Goal: Information Seeking & Learning: Compare options

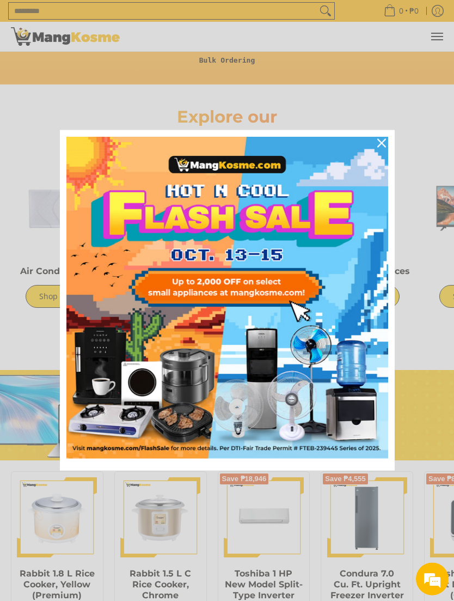
scroll to position [527, 0]
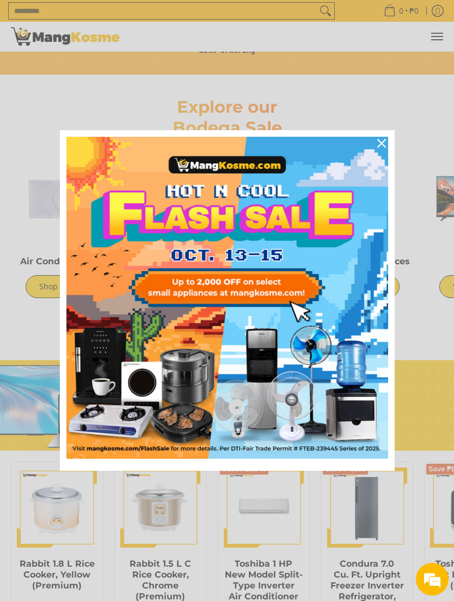
click at [381, 148] on icon "close icon" at bounding box center [382, 143] width 9 height 9
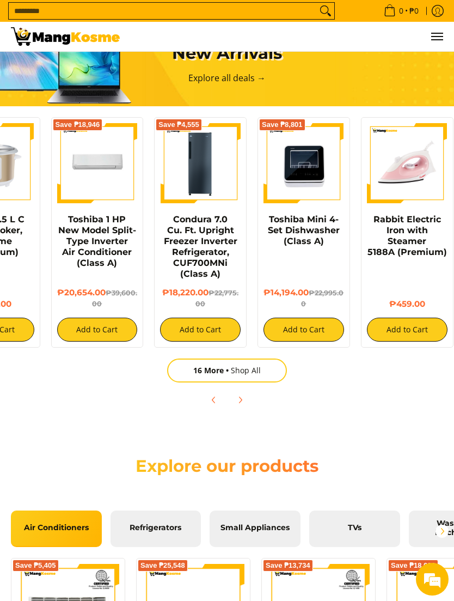
scroll to position [0, 166]
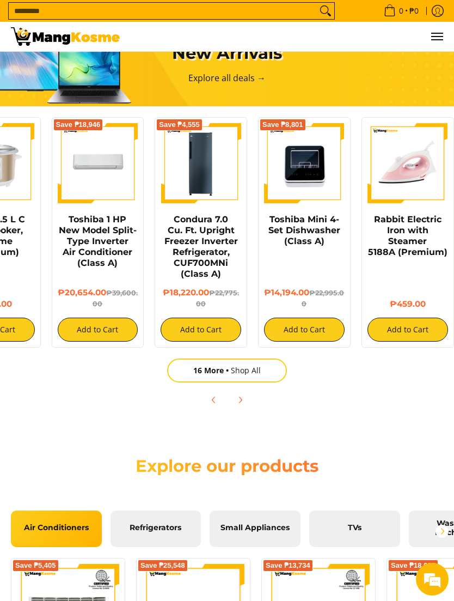
click at [325, 230] on link "Toshiba Mini 4-Set Dishwasher (Class A)" at bounding box center [305, 230] width 72 height 32
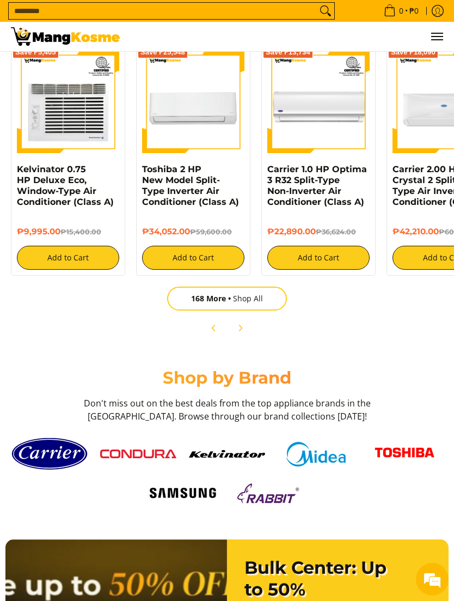
scroll to position [1384, 0]
click at [264, 309] on link "168 More Shop All" at bounding box center [227, 299] width 120 height 24
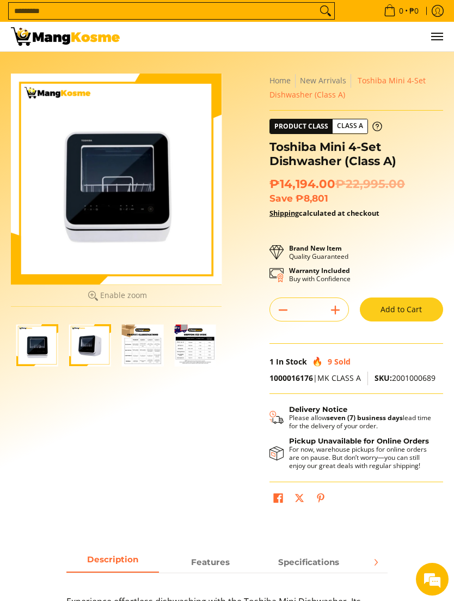
click at [36, 341] on img "Toshiba Mini 4-Set Dishwasher (Class A)-1" at bounding box center [37, 345] width 42 height 42
click at [92, 350] on img "Toshiba Mini 4-Set Dishwasher (Class A)-2" at bounding box center [90, 345] width 42 height 42
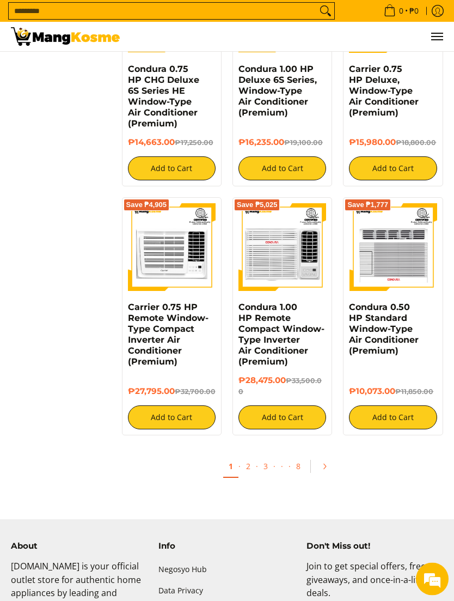
scroll to position [1710, 0]
click at [324, 464] on icon "Pagination" at bounding box center [325, 466] width 2 height 5
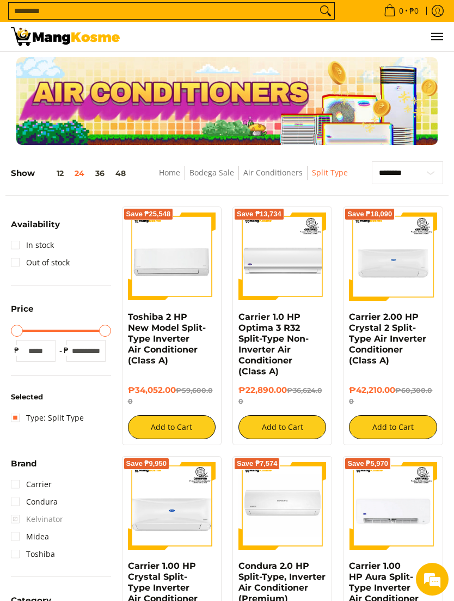
click at [190, 417] on button "Add to Cart" at bounding box center [172, 427] width 88 height 24
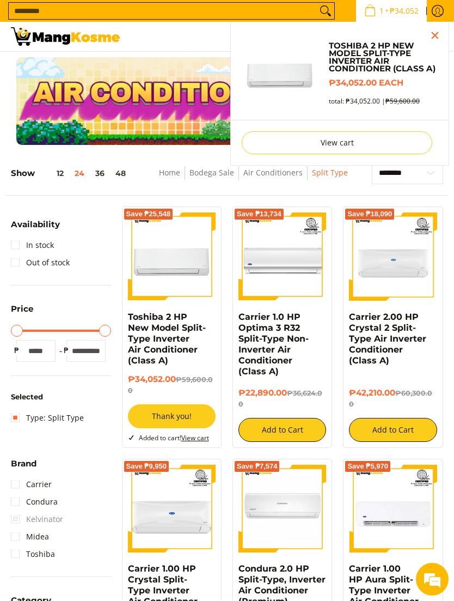
click at [439, 79] on li "Toshiba 2 HP New Model Split-Type Inverter Air Conditioner (Class A) ₱34,052.00…" at bounding box center [340, 73] width 218 height 93
click at [434, 78] on div "Toshiba 2 HP New Model Split-Type Inverter Air Conditioner (Class A) ₱34,052.00…" at bounding box center [381, 73] width 114 height 63
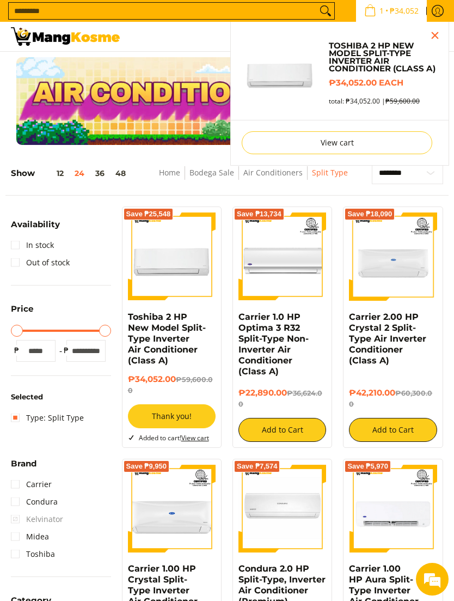
click at [436, 80] on h6 "₱34,052.00 each" at bounding box center [383, 83] width 109 height 10
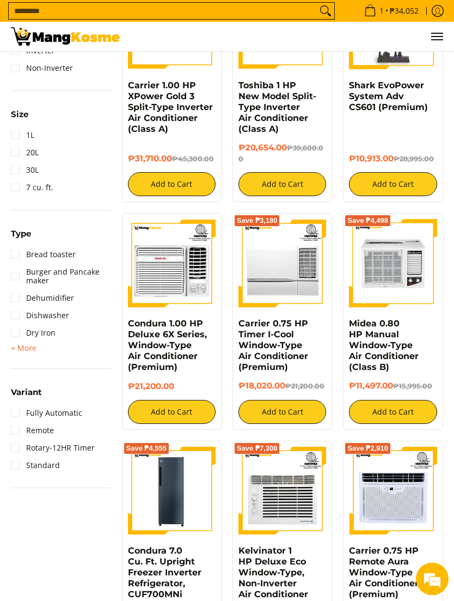
scroll to position [1134, 0]
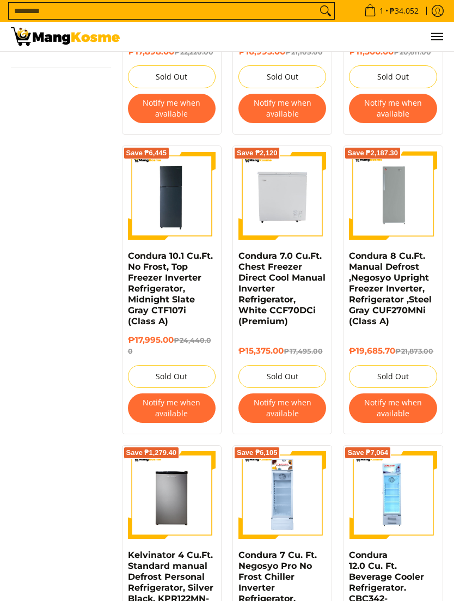
scroll to position [918, 0]
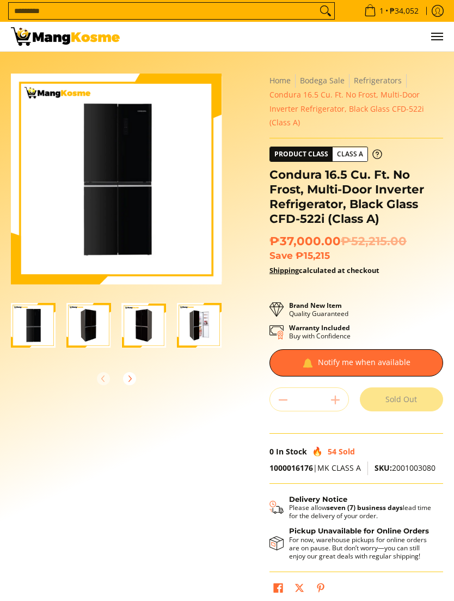
click at [126, 376] on icon "Next" at bounding box center [129, 378] width 9 height 9
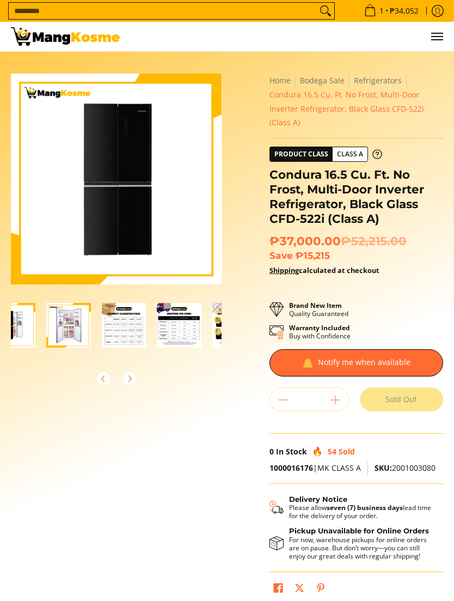
scroll to position [0, 222]
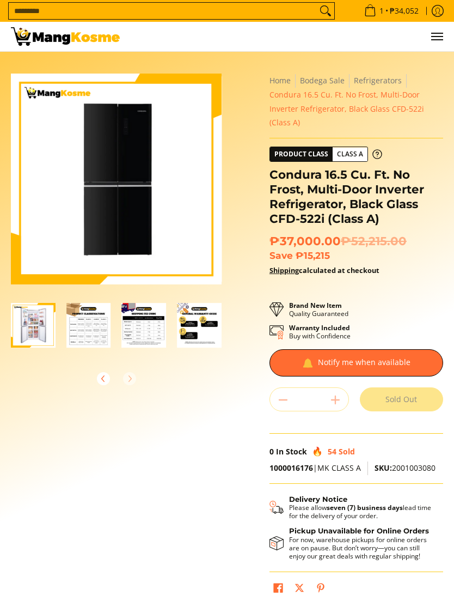
click at [102, 379] on icon "Previous" at bounding box center [102, 378] width 3 height 6
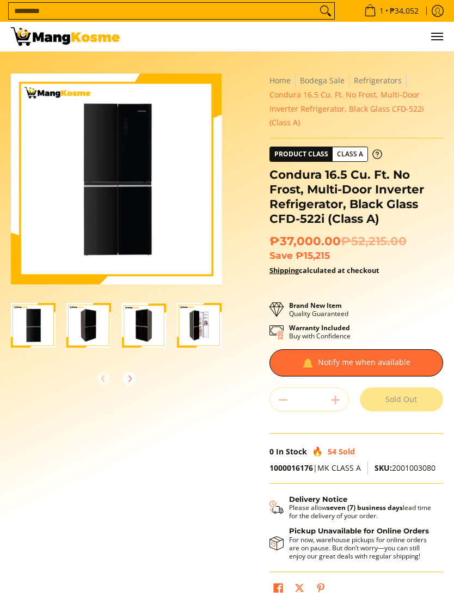
scroll to position [0, 0]
click at [89, 330] on img "Condura 16.5 Cu. Ft. No Frost, Multi-Door Inverter Refrigerator, Black Glass CF…" at bounding box center [88, 325] width 45 height 45
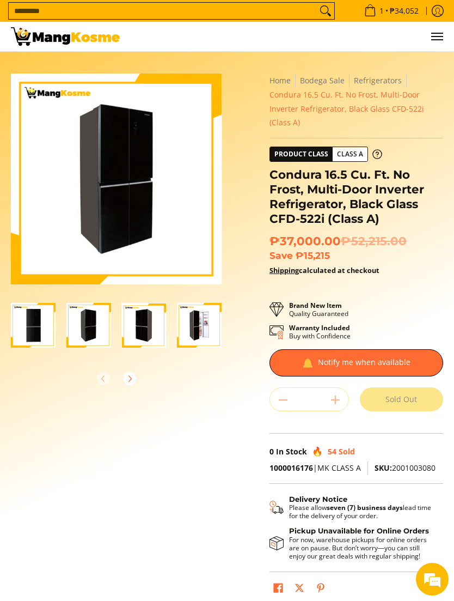
click at [33, 322] on img "Condura 16.5 Cu. Ft. No Frost, Multi-Door Inverter Refrigerator, Black Glass CF…" at bounding box center [33, 325] width 45 height 45
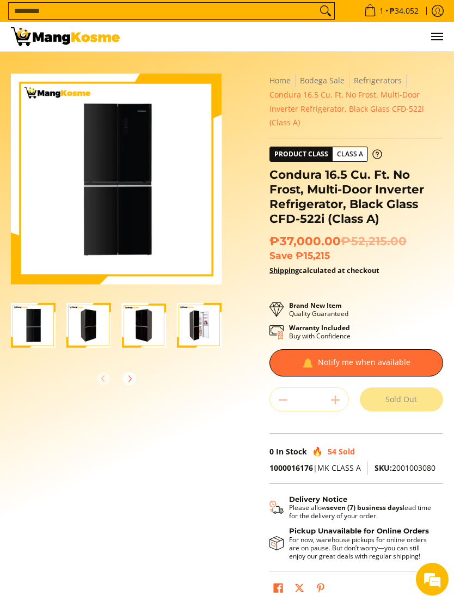
click at [78, 318] on img "Condura 16.5 Cu. Ft. No Frost, Multi-Door Inverter Refrigerator, Black Glass CF…" at bounding box center [88, 325] width 45 height 45
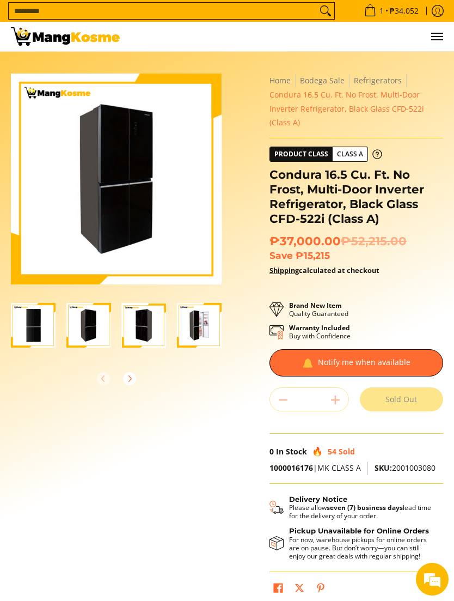
click at [141, 333] on img "Condura 16.5 Cu. Ft. No Frost, Multi-Door Inverter Refrigerator, Black Glass CF…" at bounding box center [144, 325] width 45 height 45
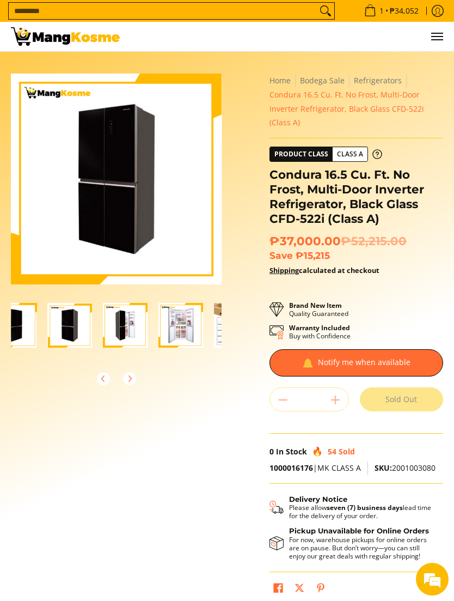
scroll to position [0, 81]
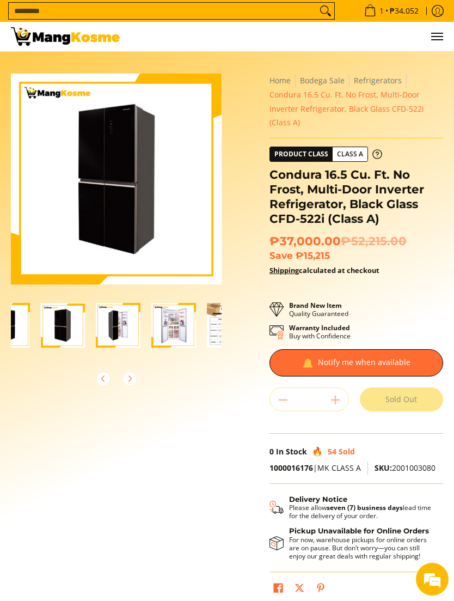
click at [114, 326] on img "Condura 16.5 Cu. Ft. No Frost, Multi-Door Inverter Refrigerator, Black Glass CF…" at bounding box center [118, 325] width 45 height 45
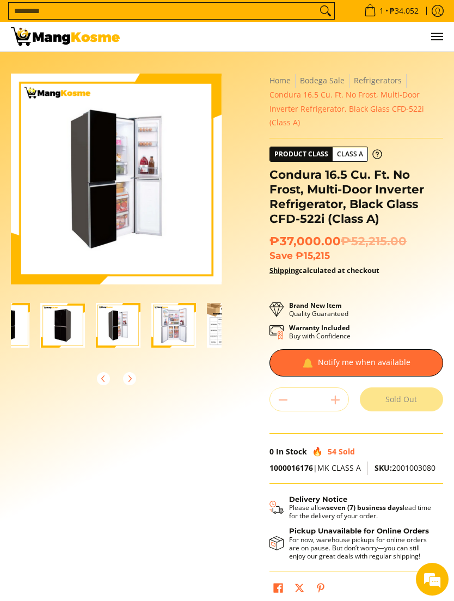
scroll to position [0, 0]
click at [169, 321] on img "Condura 16.5 Cu. Ft. No Frost, Multi-Door Inverter Refrigerator, Black Glass CF…" at bounding box center [173, 325] width 45 height 45
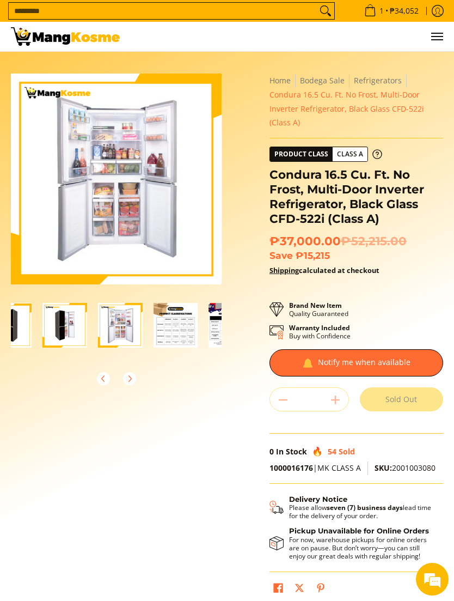
scroll to position [0, 136]
click at [168, 337] on img "Condura 16.5 Cu. Ft. No Frost, Multi-Door Inverter Refrigerator, Black Glass CF…" at bounding box center [174, 325] width 45 height 45
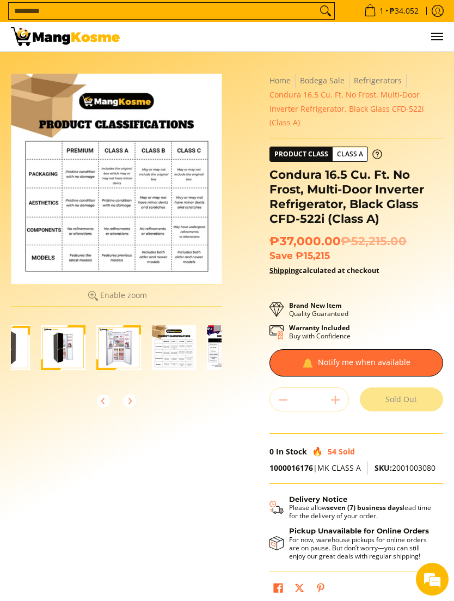
click at [301, 349] on div at bounding box center [357, 362] width 174 height 27
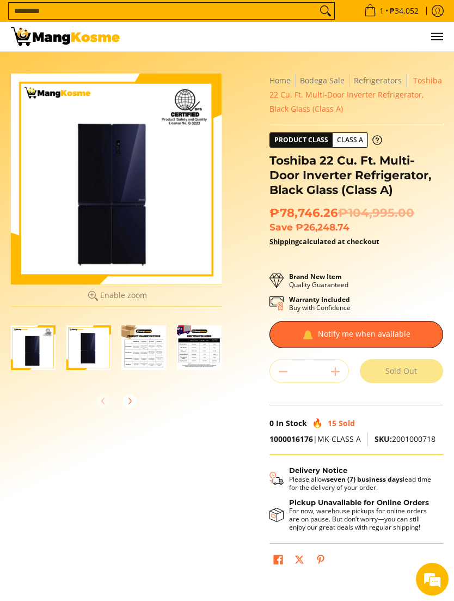
click at [86, 351] on img "Toshiba 22 Cu. Ft. Multi-Door Inverter Refrigerator, Black Glass (Class A)-2" at bounding box center [88, 347] width 45 height 45
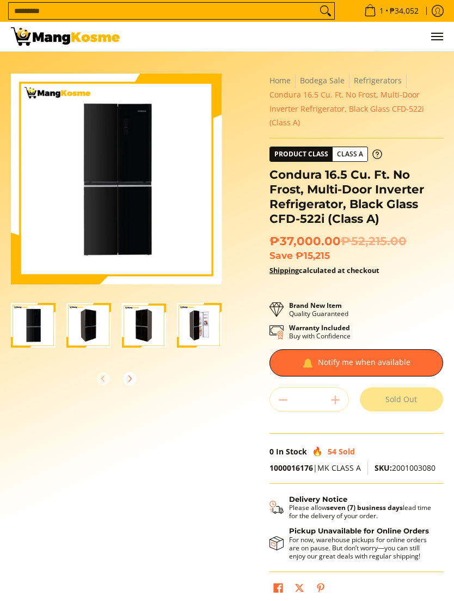
click at [202, 329] on img "Condura 16.5 Cu. Ft. No Frost, Multi-Door Inverter Refrigerator, Black Glass CF…" at bounding box center [199, 325] width 45 height 45
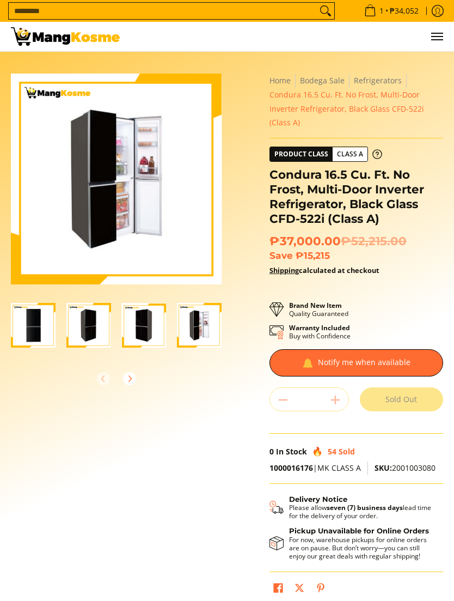
click at [135, 385] on button "Next" at bounding box center [130, 379] width 24 height 24
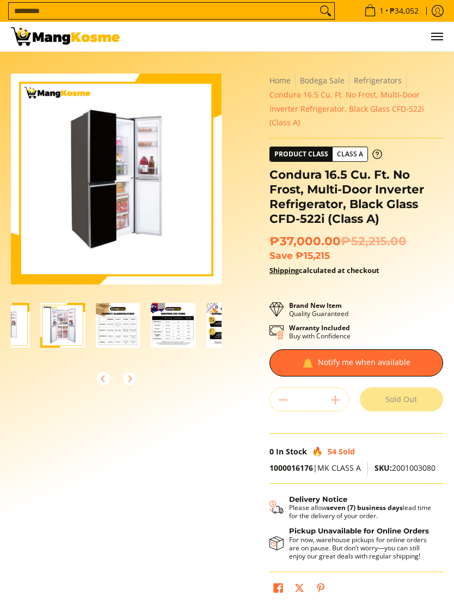
scroll to position [0, 222]
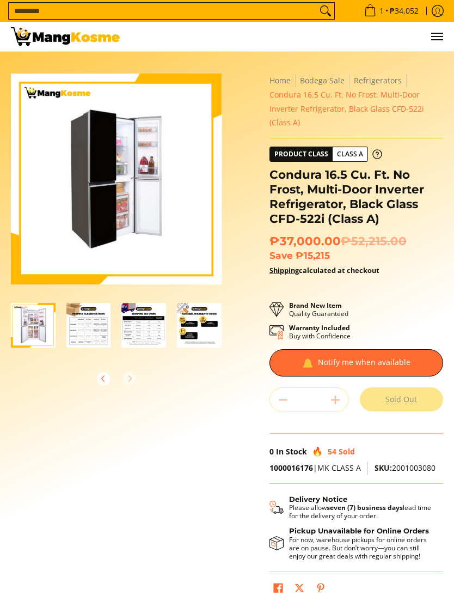
click at [27, 328] on img "Condura 16.5 Cu. Ft. No Frost, Multi-Door Inverter Refrigerator, Black Glass CF…" at bounding box center [33, 325] width 45 height 45
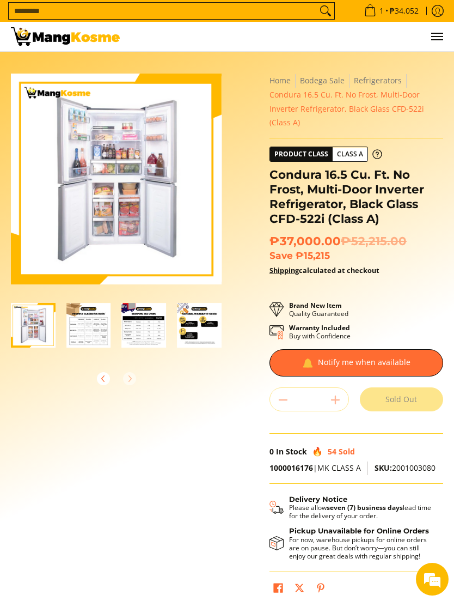
scroll to position [0, 0]
click at [141, 210] on img at bounding box center [116, 179] width 211 height 206
click at [348, 349] on div at bounding box center [357, 362] width 174 height 27
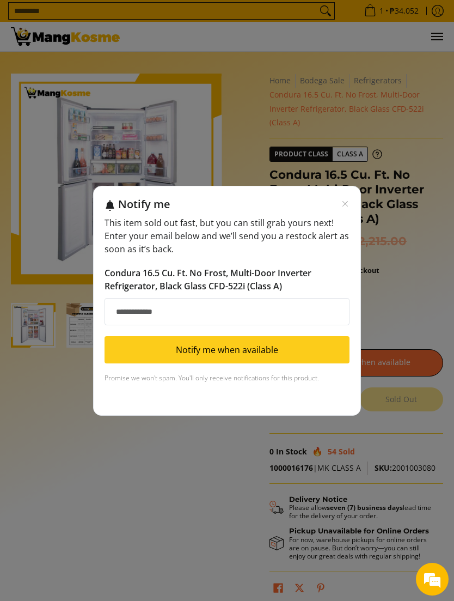
click at [250, 316] on input "Email address" at bounding box center [227, 311] width 245 height 27
type input "**********"
click at [332, 345] on button "Notify me when available" at bounding box center [227, 349] width 245 height 27
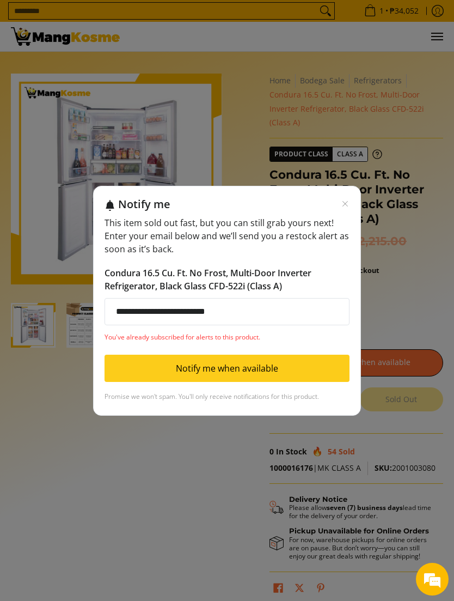
click at [336, 204] on div "Notify me" at bounding box center [234, 204] width 232 height 14
click at [347, 203] on icon "Close modal" at bounding box center [345, 203] width 5 height 5
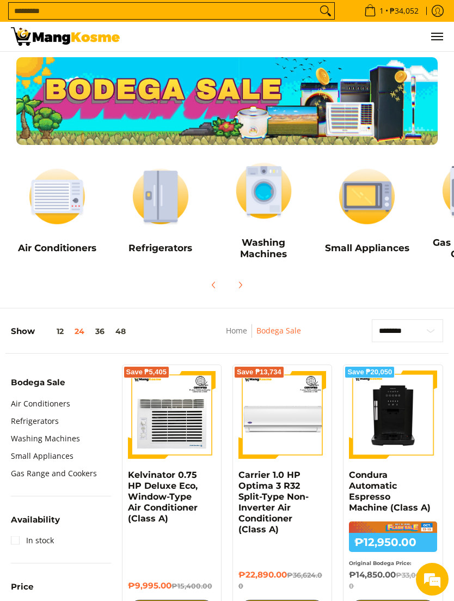
click at [252, 242] on h5 "Washing Machines" at bounding box center [264, 247] width 93 height 23
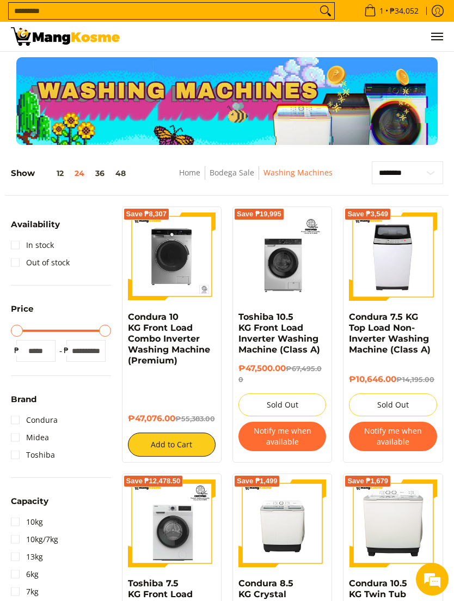
click at [170, 261] on img at bounding box center [172, 257] width 88 height 88
click at [159, 265] on img at bounding box center [172, 257] width 88 height 88
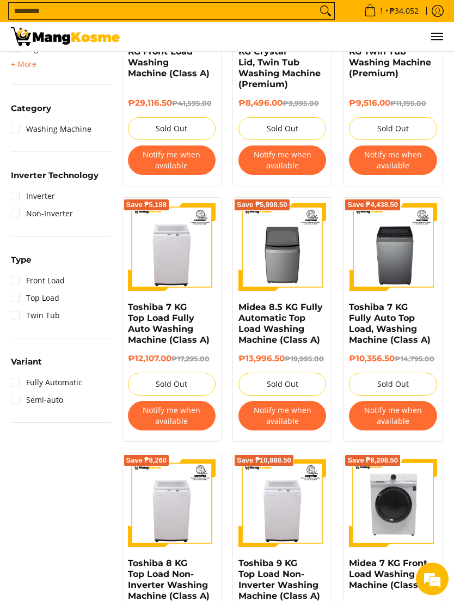
scroll to position [544, 0]
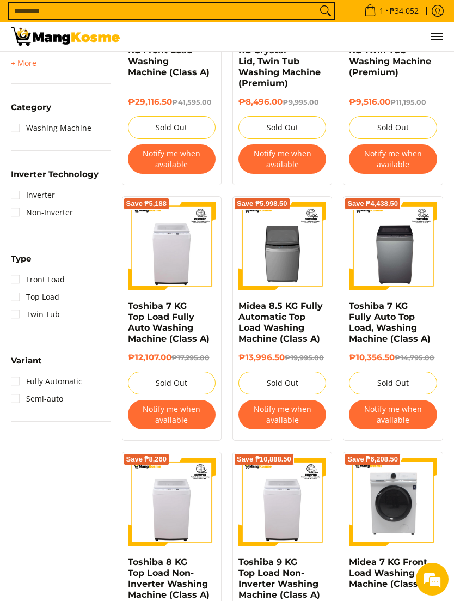
click at [289, 255] on img at bounding box center [283, 246] width 88 height 88
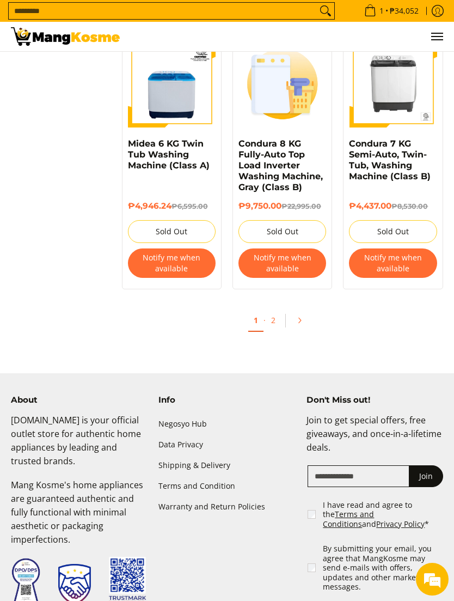
scroll to position [1956, 0]
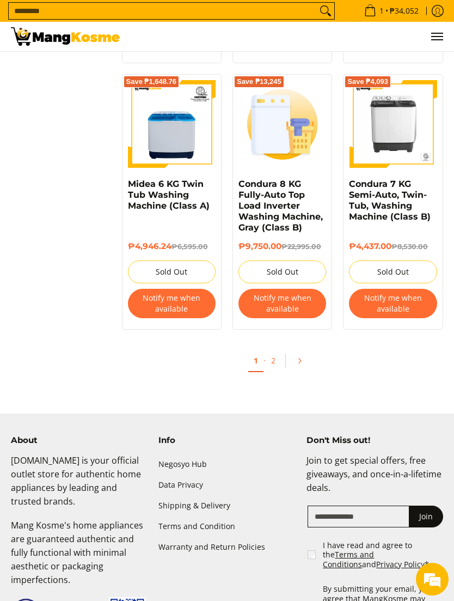
click at [300, 365] on icon "Pagination" at bounding box center [300, 361] width 8 height 8
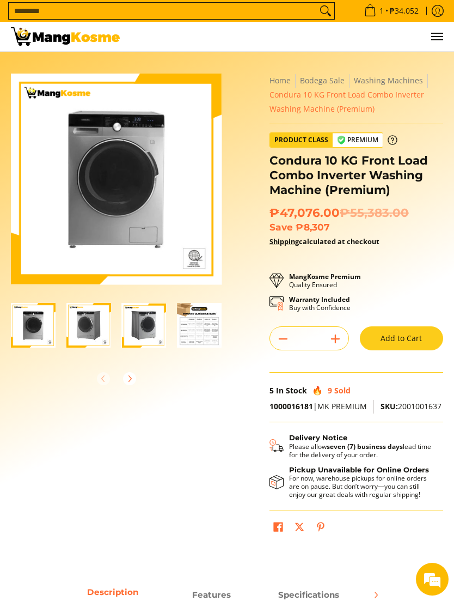
click at [80, 328] on img "Condura 10 KG Front Load Combo Inverter Washing Machine (Premium)-2" at bounding box center [88, 325] width 45 height 45
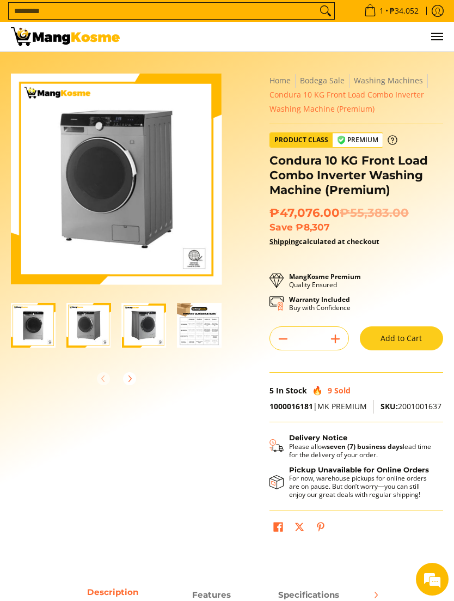
click at [143, 323] on img "Condura 10 KG Front Load Combo Inverter Washing Machine (Premium)-3" at bounding box center [144, 325] width 45 height 45
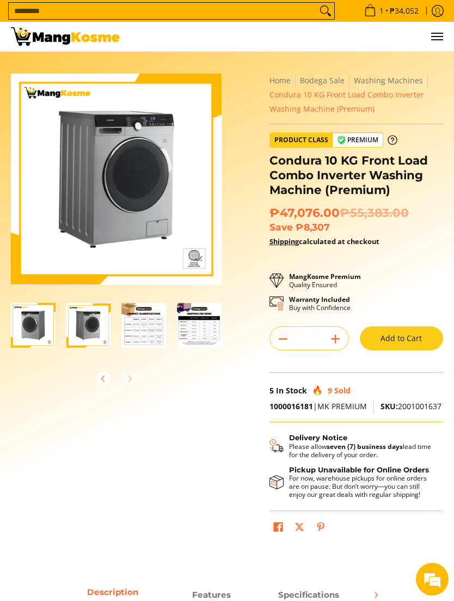
scroll to position [0, 56]
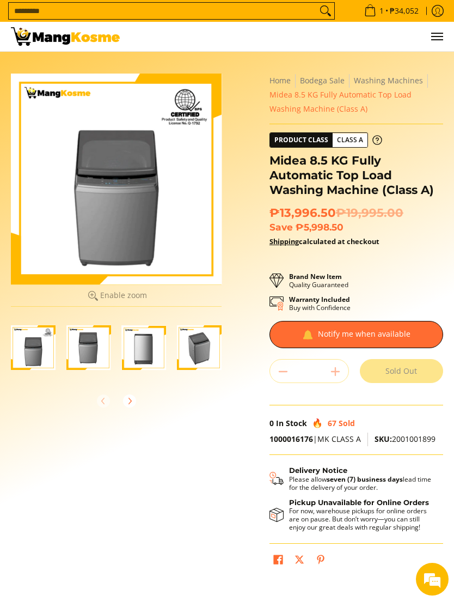
click at [87, 344] on img "Midea 8.5 KG Fully Automatic Top Load Washing Machine (Class A)-2" at bounding box center [88, 347] width 45 height 45
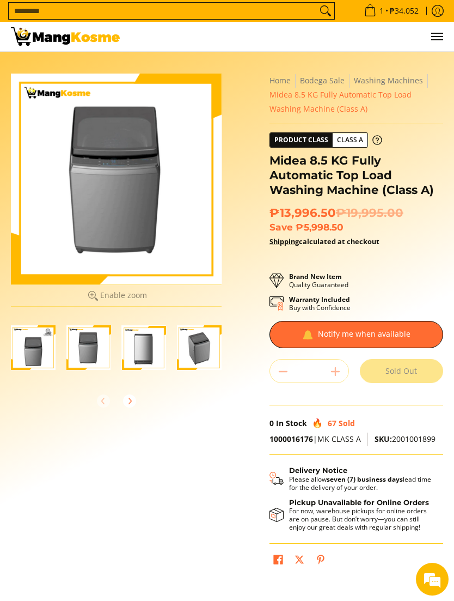
click at [138, 345] on img "Midea 8.5 KG Fully Automatic Top Load Washing Machine (Class A)-3" at bounding box center [144, 347] width 45 height 45
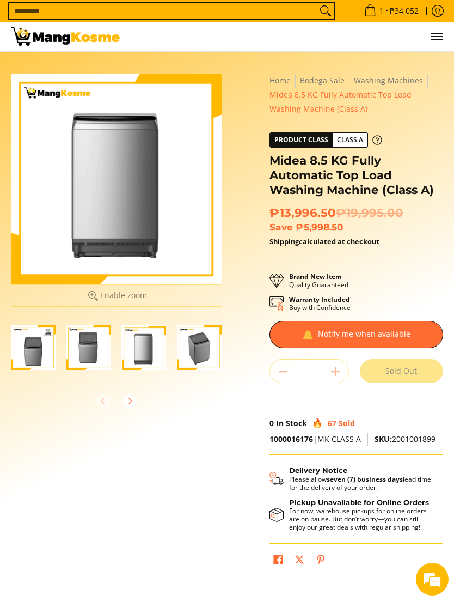
click at [192, 345] on img "Midea 8.5 KG Fully Automatic Top Load Washing Machine (Class A)-4" at bounding box center [199, 347] width 45 height 45
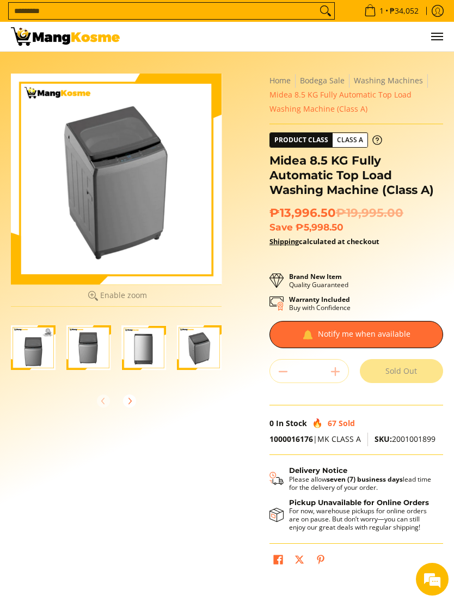
click at [126, 393] on button "Next" at bounding box center [130, 401] width 24 height 24
click at [80, 343] on img "Midea 8.5 KG Fully Automatic Top Load Washing Machine (Class A)-6" at bounding box center [88, 347] width 45 height 45
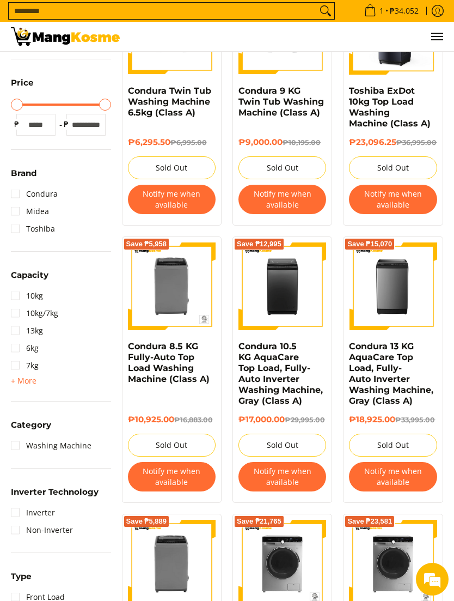
click at [409, 310] on img at bounding box center [393, 286] width 88 height 88
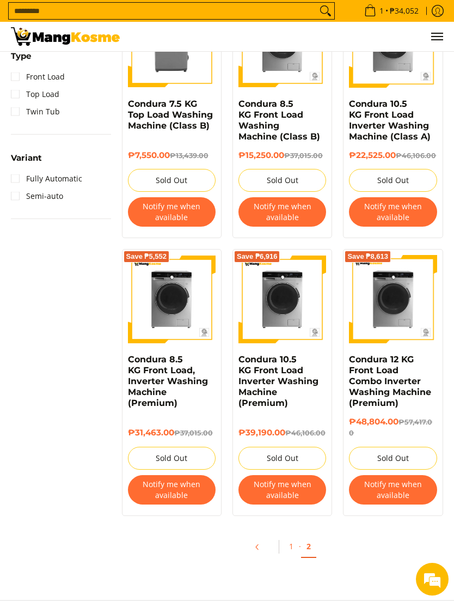
scroll to position [747, 0]
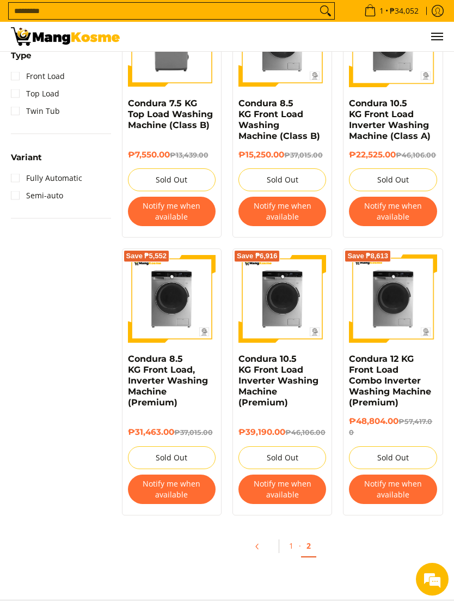
click at [181, 342] on img at bounding box center [172, 298] width 88 height 88
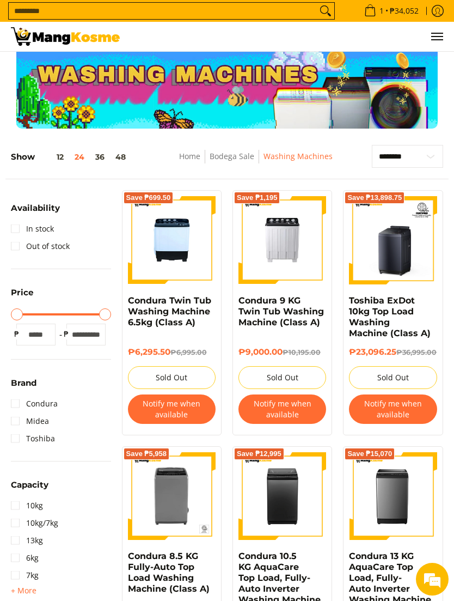
scroll to position [0, 0]
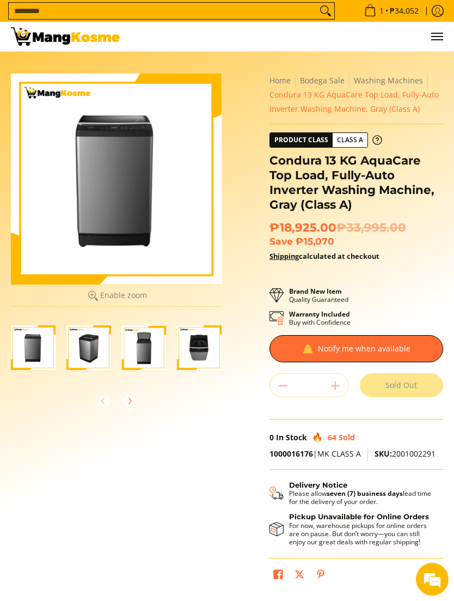
click at [130, 398] on icon "Next" at bounding box center [129, 401] width 9 height 9
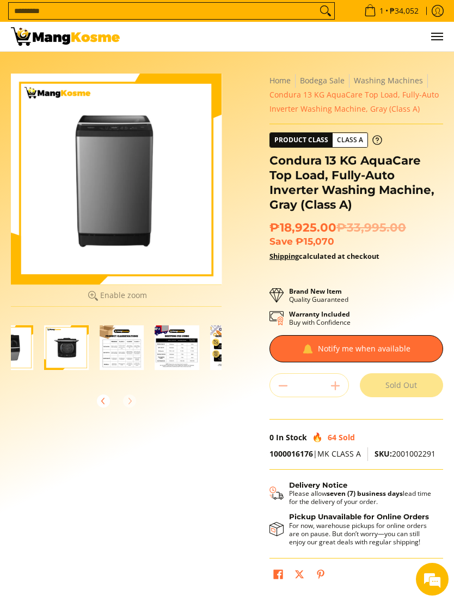
scroll to position [0, 222]
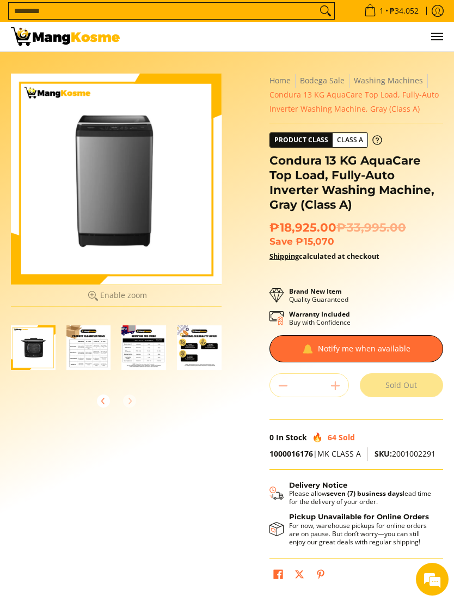
click at [32, 356] on img "Condura 13 KG AquaCare Top Load, Fully-Auto Inverter Washing Machine, Gray (Cla…" at bounding box center [33, 347] width 45 height 45
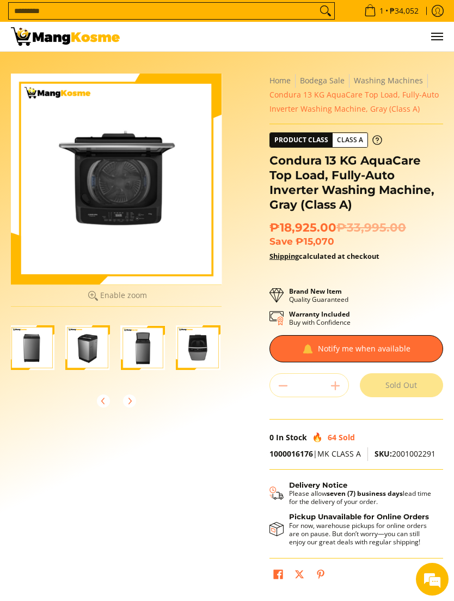
scroll to position [0, 1]
click at [418, 343] on div at bounding box center [357, 348] width 174 height 27
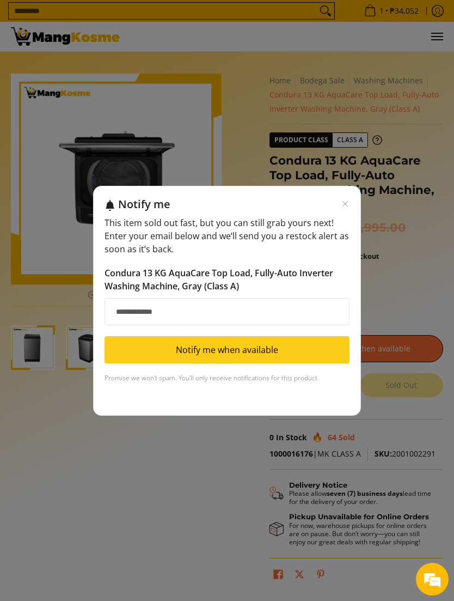
click at [137, 306] on input "Email address" at bounding box center [227, 311] width 245 height 27
type input "**********"
click at [318, 352] on button "Notify me when available" at bounding box center [227, 349] width 245 height 27
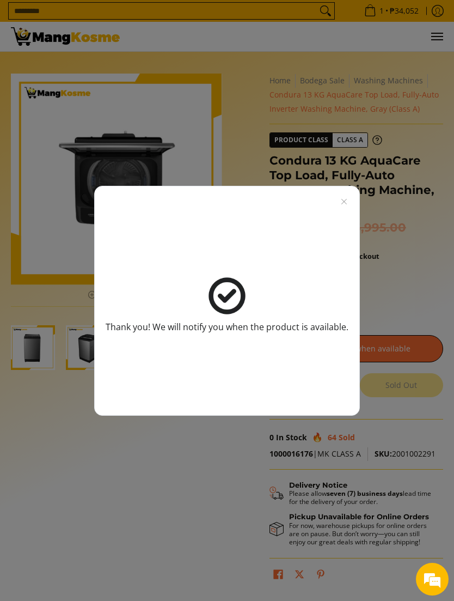
click at [341, 205] on icon "Close modal" at bounding box center [344, 201] width 9 height 9
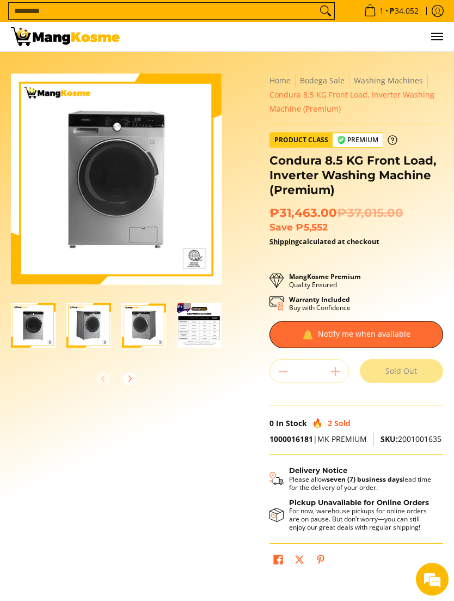
click at [145, 331] on img "Condura 8.5 KG Front Load, Inverter Washing Machine (Premium)-3" at bounding box center [144, 325] width 45 height 45
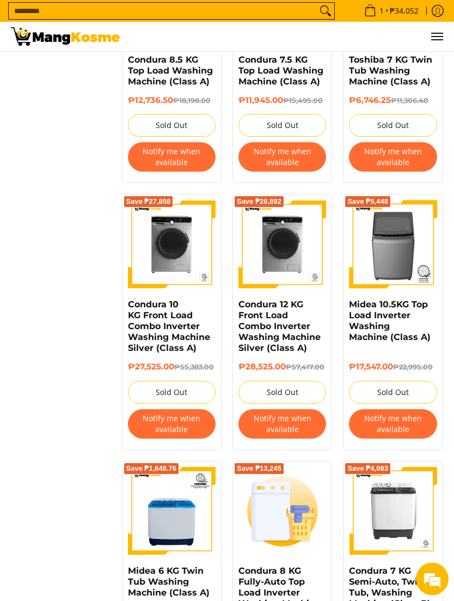
scroll to position [1569, 0]
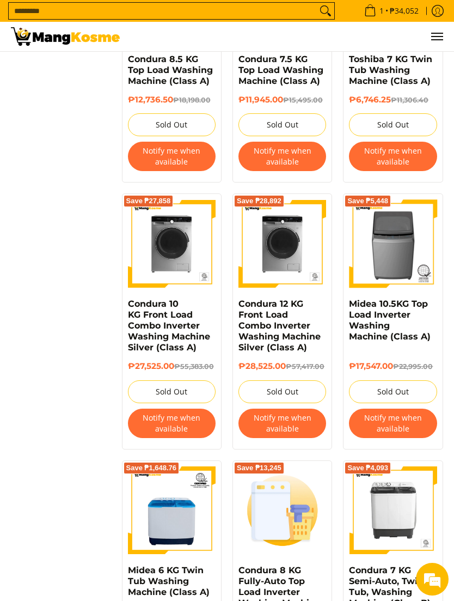
click at [296, 260] on img at bounding box center [283, 243] width 88 height 88
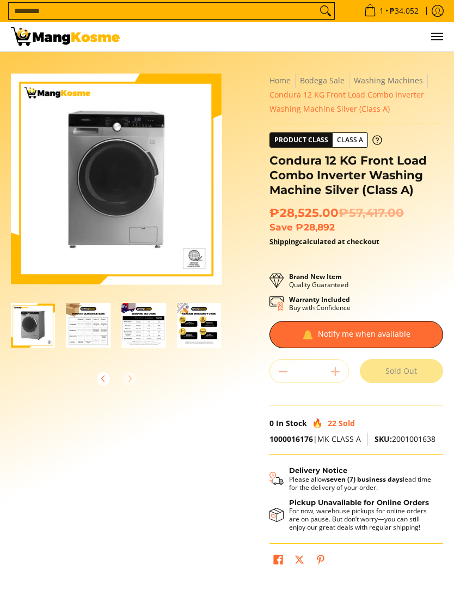
scroll to position [0, 111]
click at [412, 331] on div at bounding box center [357, 334] width 174 height 27
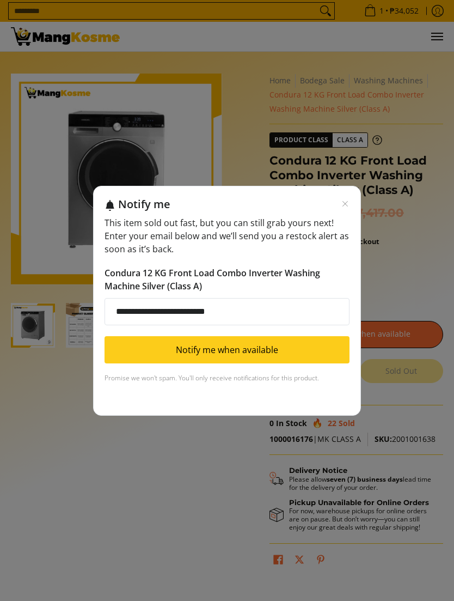
click at [326, 314] on input "**********" at bounding box center [227, 311] width 245 height 27
click at [309, 350] on button "Notify me when available" at bounding box center [227, 349] width 245 height 27
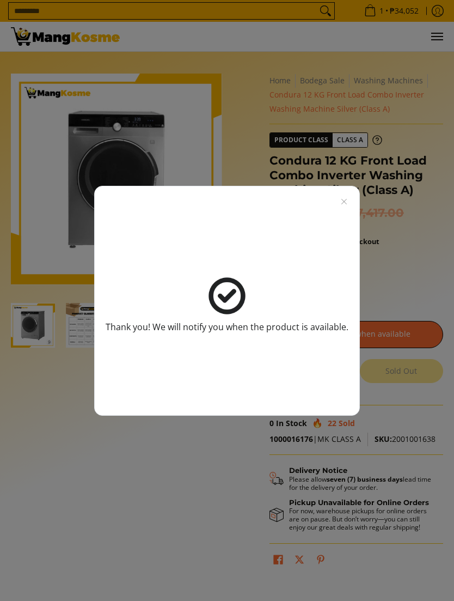
click at [347, 203] on icon "Close modal" at bounding box center [344, 201] width 9 height 9
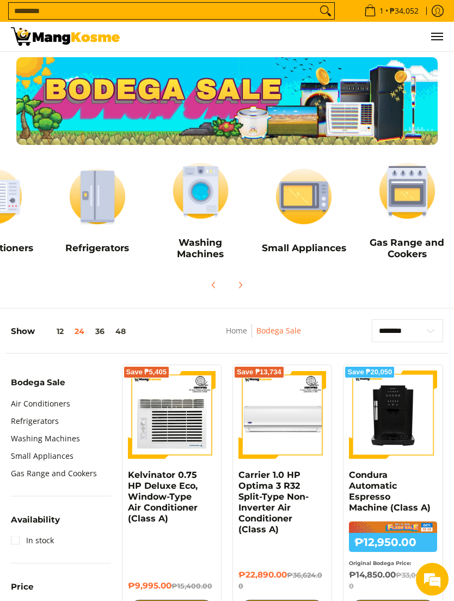
scroll to position [0, 63]
click at [412, 206] on img at bounding box center [408, 190] width 93 height 69
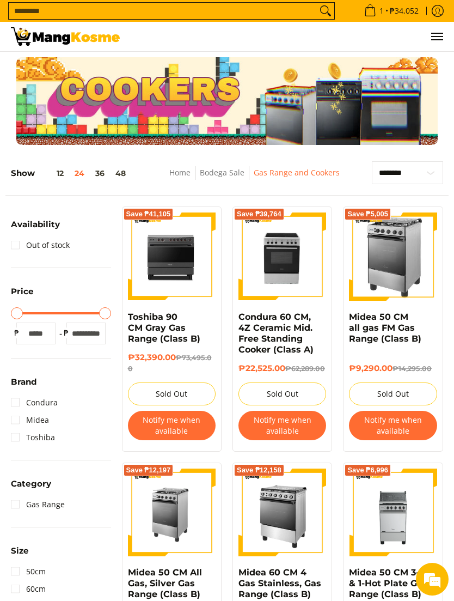
click at [187, 266] on img at bounding box center [172, 256] width 88 height 87
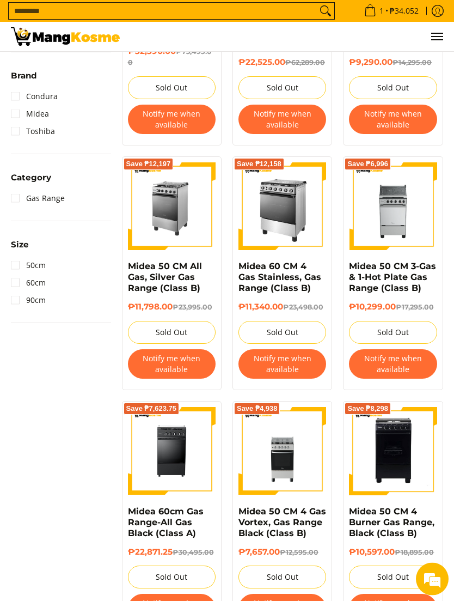
scroll to position [306, 0]
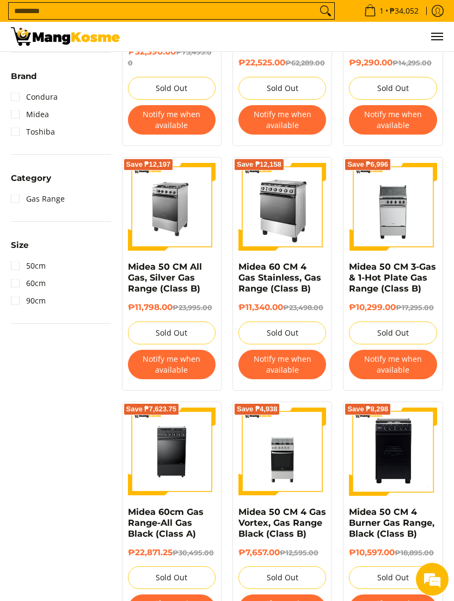
click at [275, 222] on img at bounding box center [283, 207] width 88 height 88
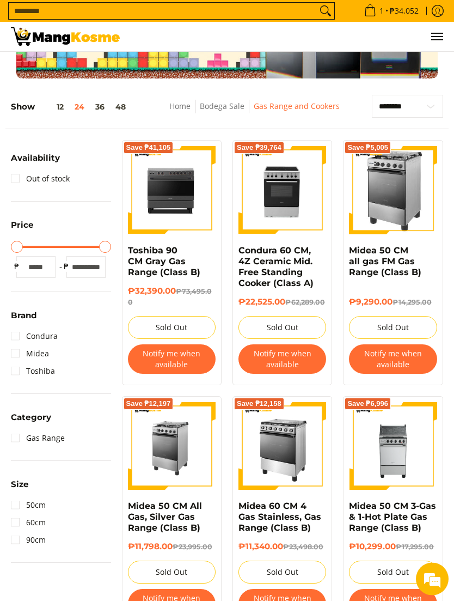
scroll to position [63, 0]
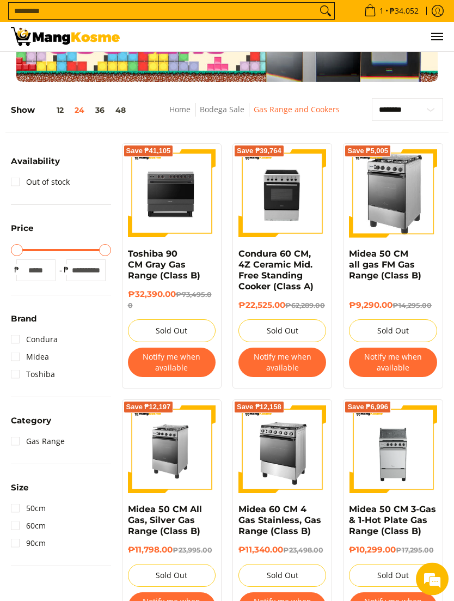
click at [282, 194] on img at bounding box center [283, 194] width 88 height 88
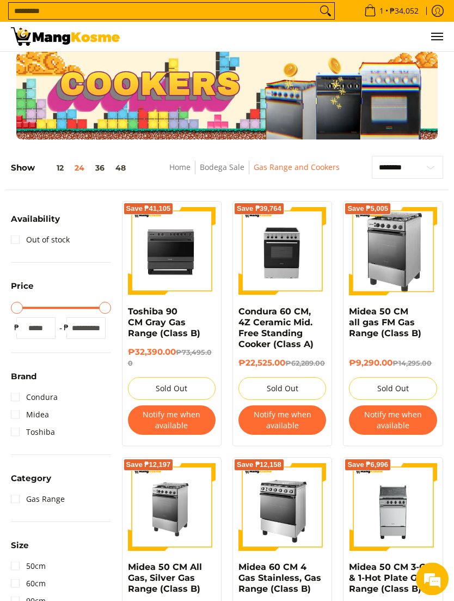
scroll to position [0, 0]
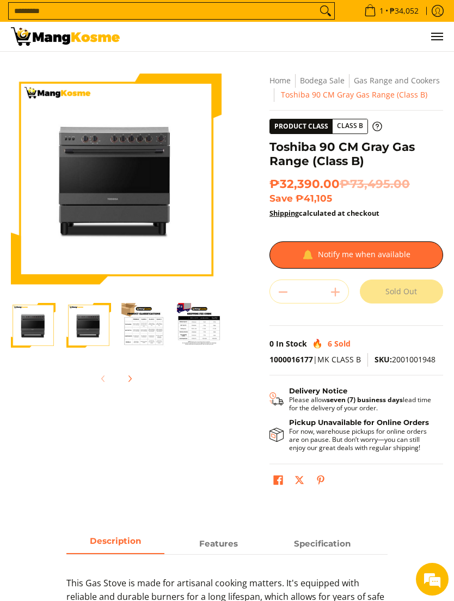
click at [88, 330] on img "Toshiba 90 CM Gray Gas Range (Class B)-2" at bounding box center [88, 325] width 45 height 45
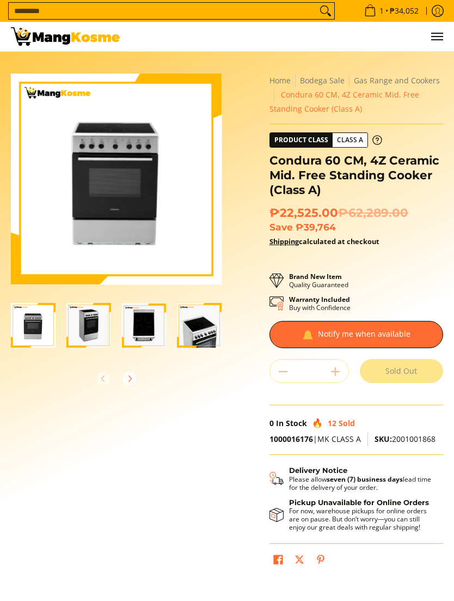
click at [32, 326] on img "Condura 60 CM, 4Z Ceramic Mid. Free Standing Cooker (Class A)-1" at bounding box center [33, 325] width 45 height 45
click at [95, 332] on img "condura-free-standing-ceramic-top-cooker-60-centimeter-right-side-view-mang-kos…" at bounding box center [88, 325] width 45 height 45
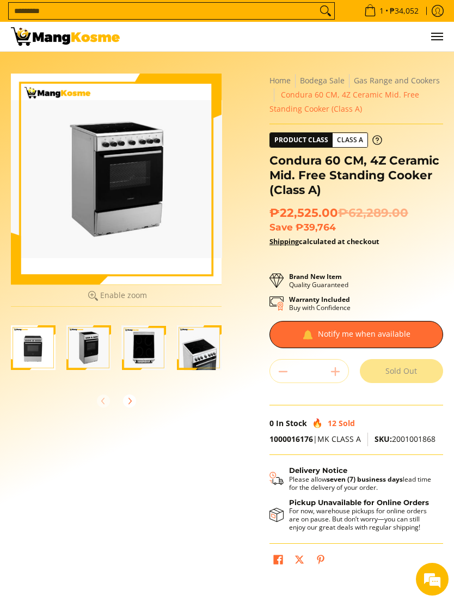
click at [145, 351] on img "condura-free-standing-ceramic-top-cooker-60-centimeter-top-view-mang-kosme" at bounding box center [144, 347] width 45 height 45
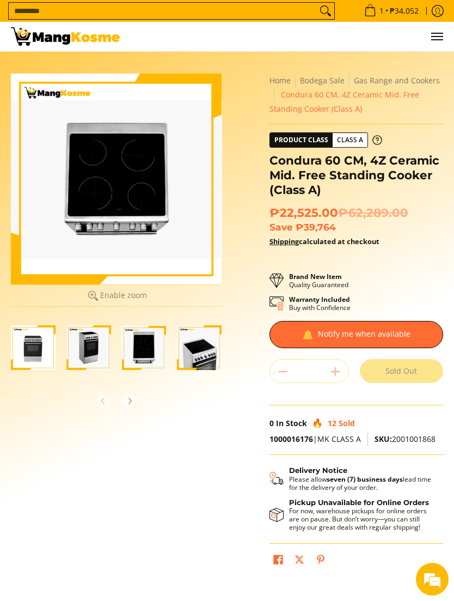
click at [200, 349] on img "condura-free-standing-ceramic-top-cooker-60-centimeter-full-ceramic-stove-view-…" at bounding box center [199, 347] width 45 height 45
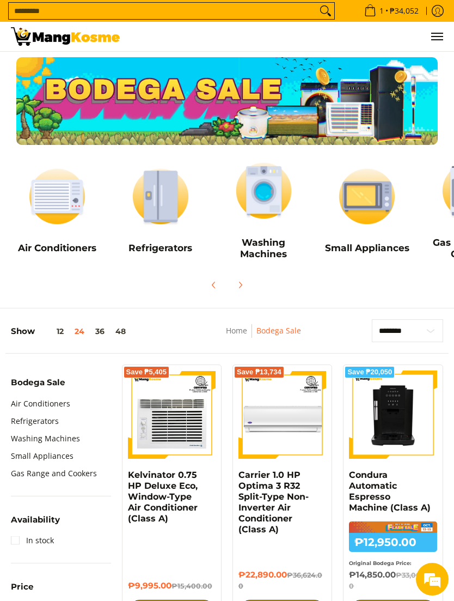
click at [375, 251] on h5 "Small Appliances" at bounding box center [367, 247] width 93 height 11
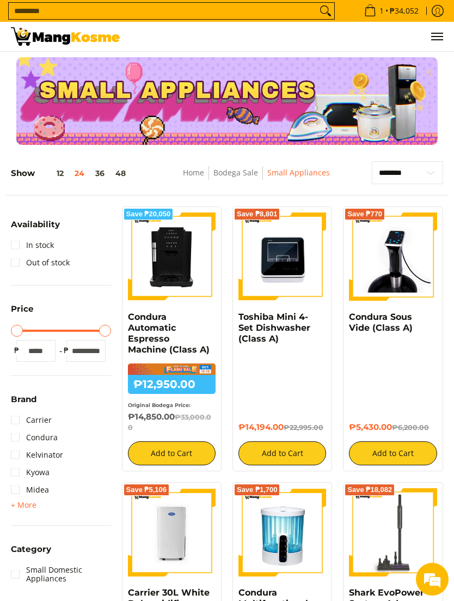
click at [438, 7] on icon "Log in" at bounding box center [438, 11] width 12 height 12
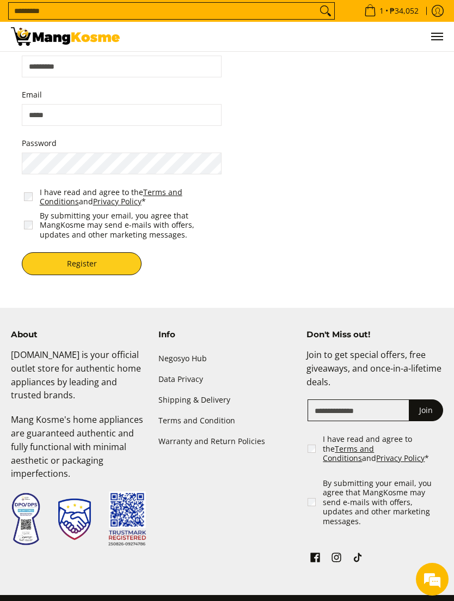
scroll to position [342, 0]
